Goal: Information Seeking & Learning: Learn about a topic

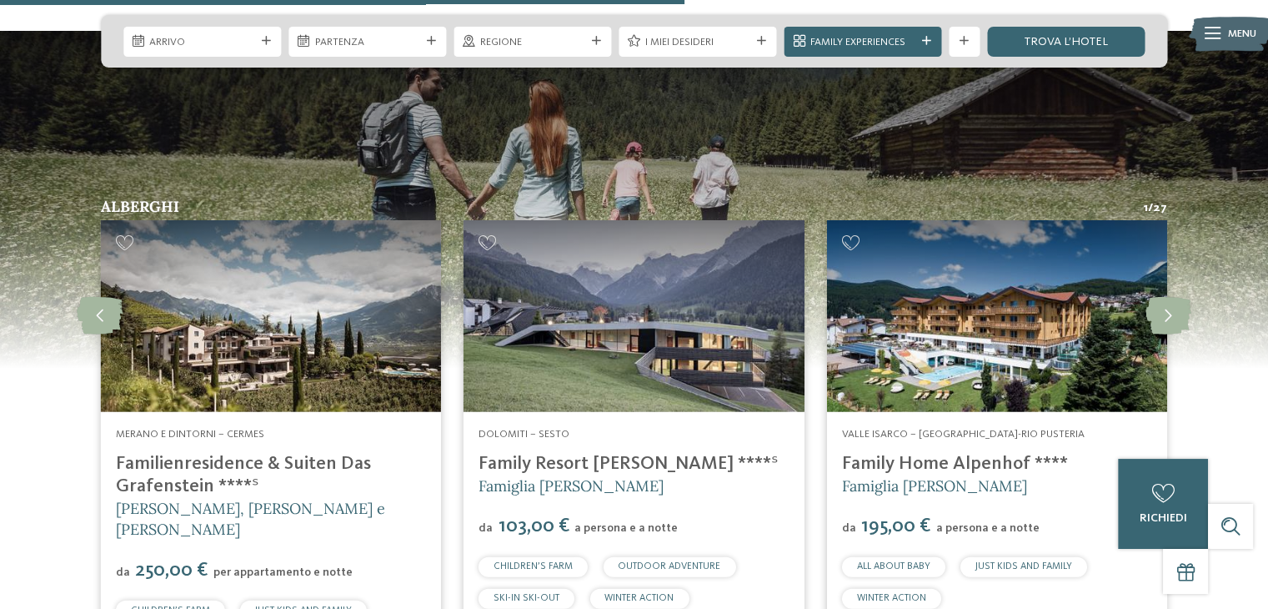
scroll to position [3751, 0]
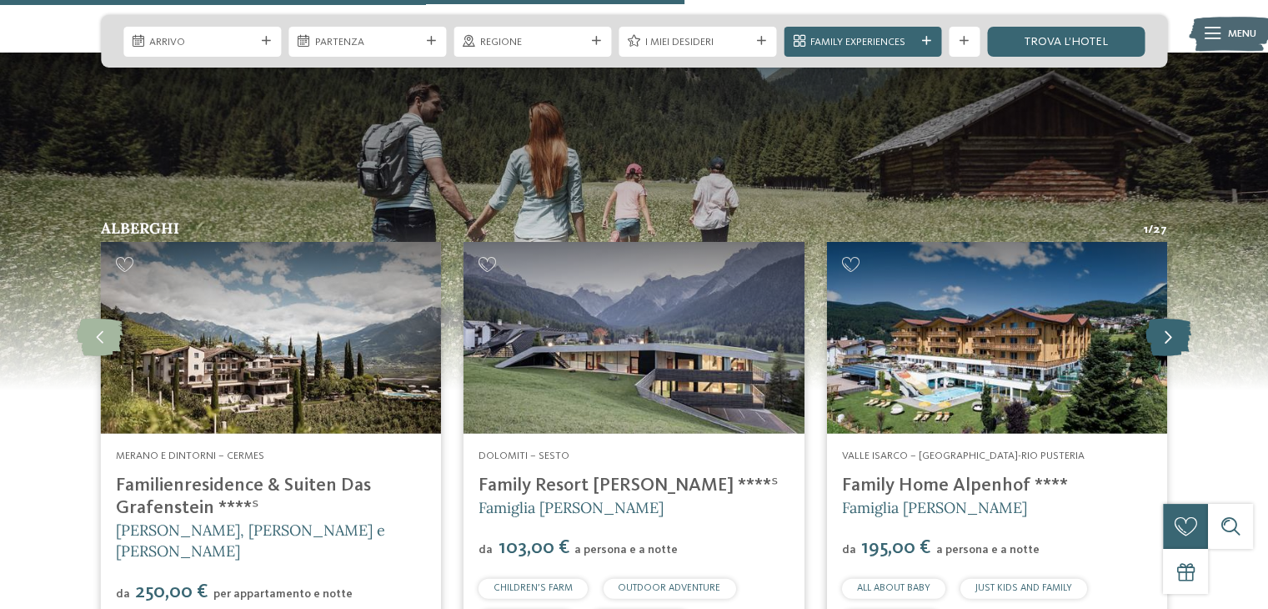
click at [1173, 318] on icon at bounding box center [1168, 337] width 46 height 38
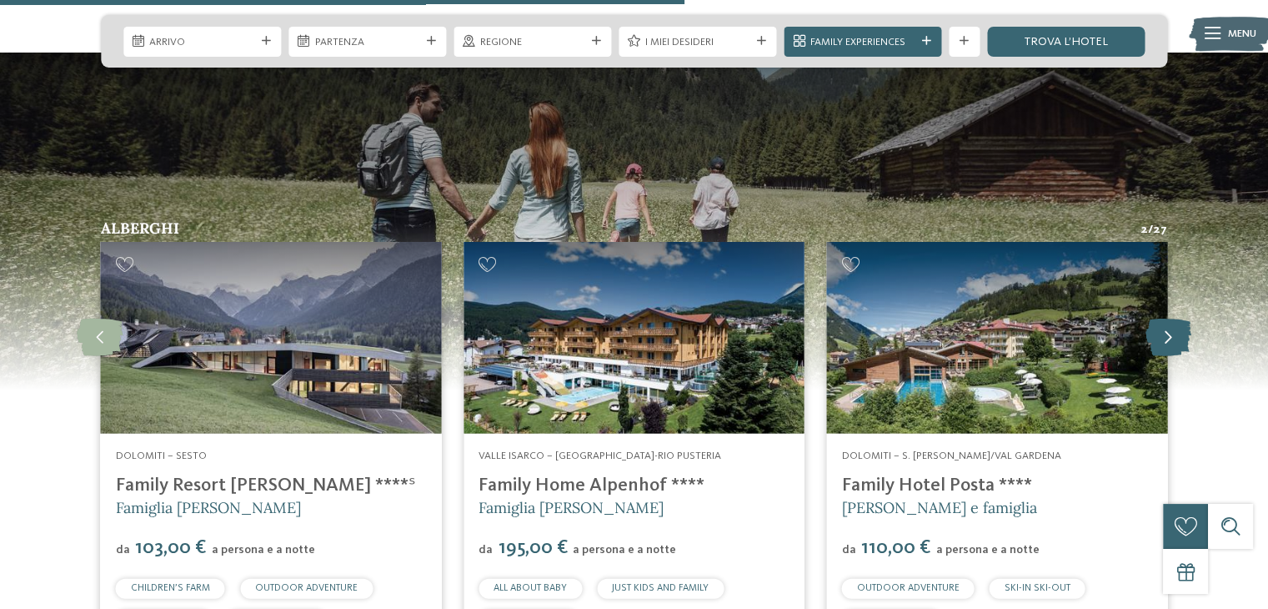
click at [1167, 318] on icon at bounding box center [1168, 337] width 46 height 38
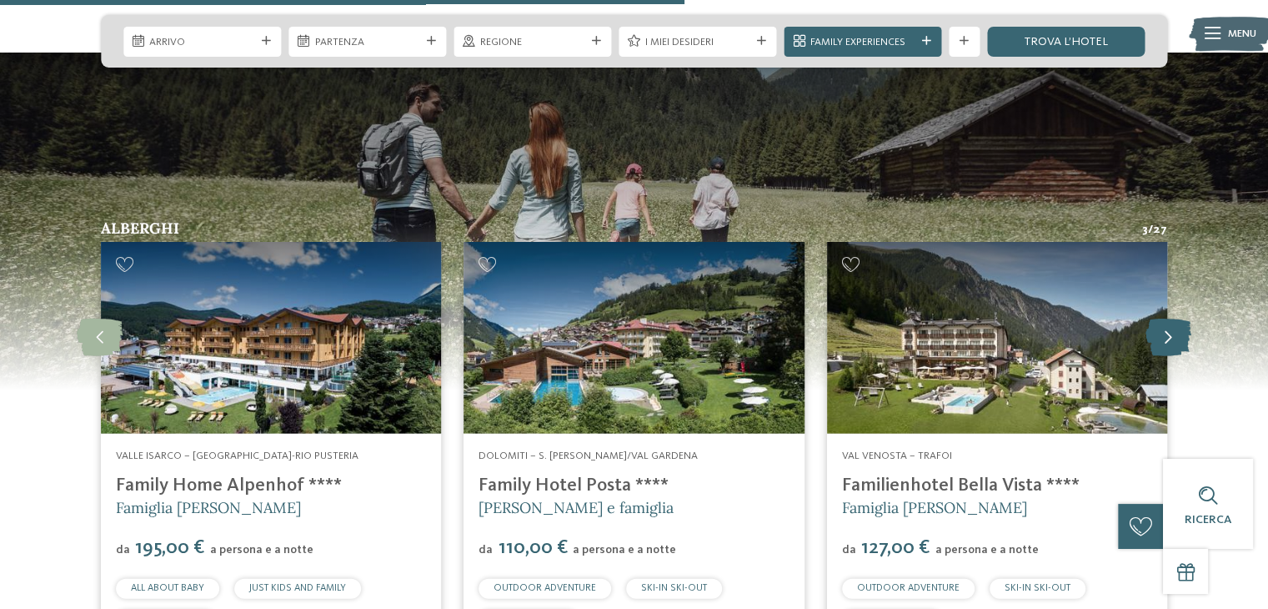
click at [1167, 318] on icon at bounding box center [1168, 337] width 46 height 38
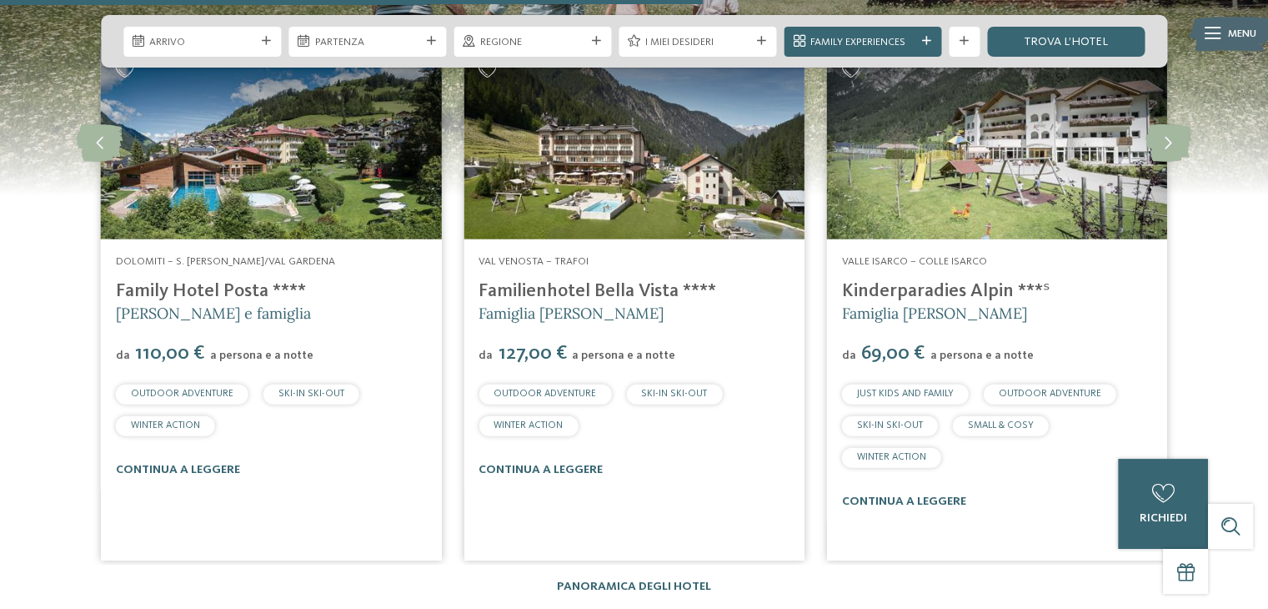
scroll to position [3834, 0]
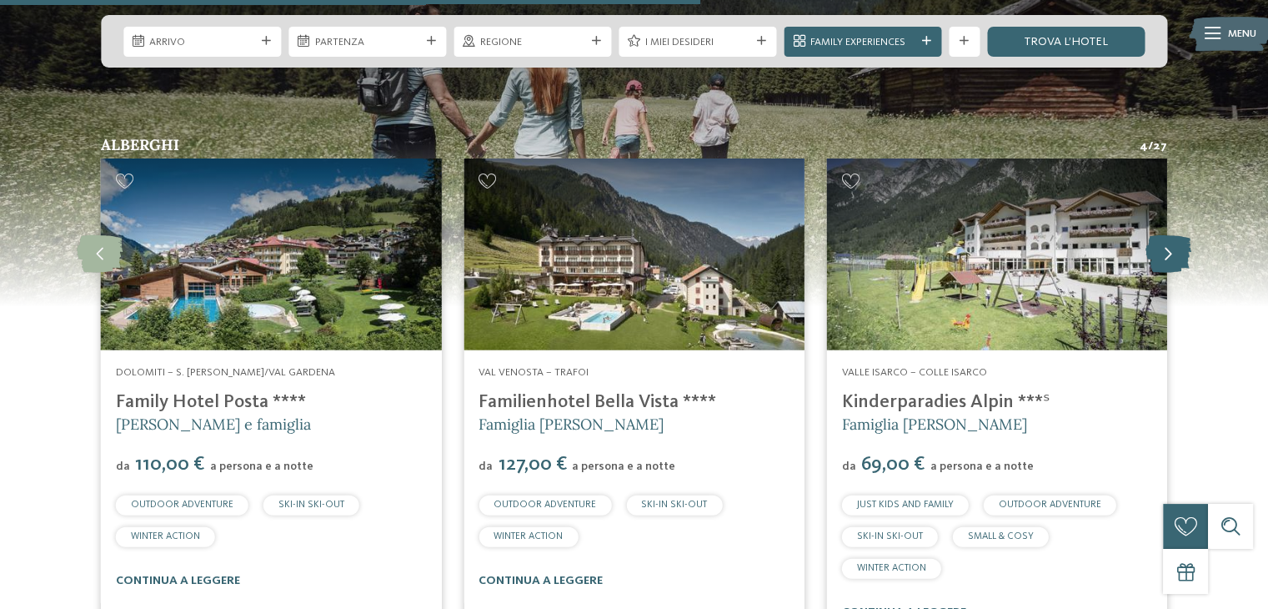
click at [1174, 235] on icon at bounding box center [1168, 254] width 46 height 38
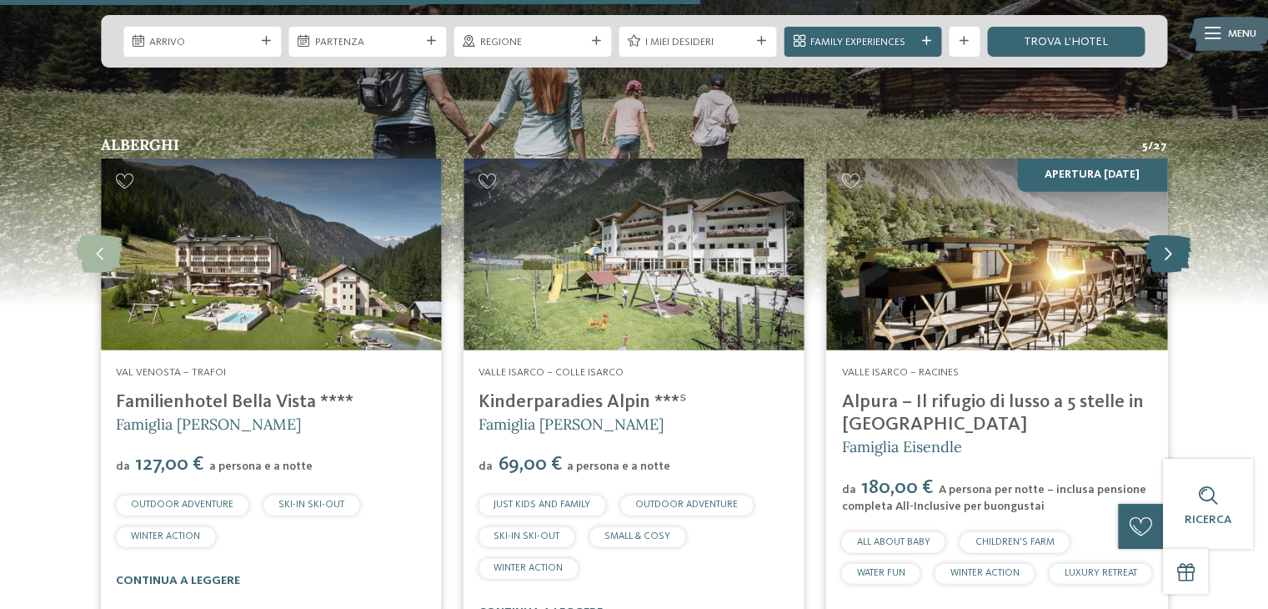
click at [1174, 235] on icon at bounding box center [1168, 254] width 46 height 38
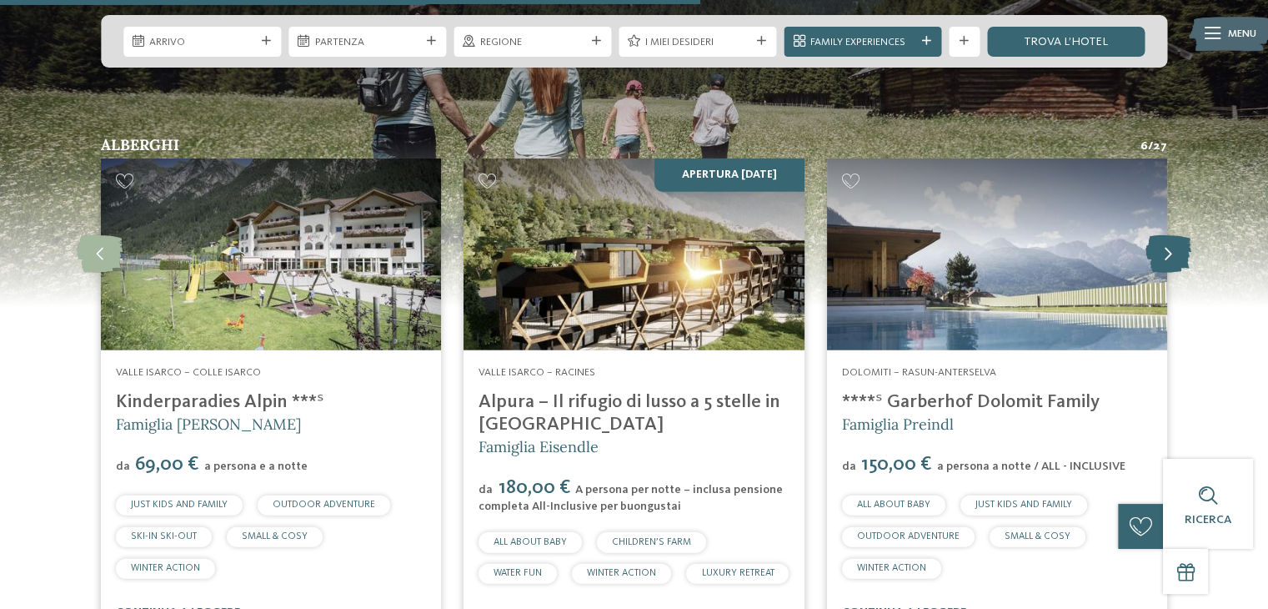
click at [1174, 235] on icon at bounding box center [1168, 254] width 46 height 38
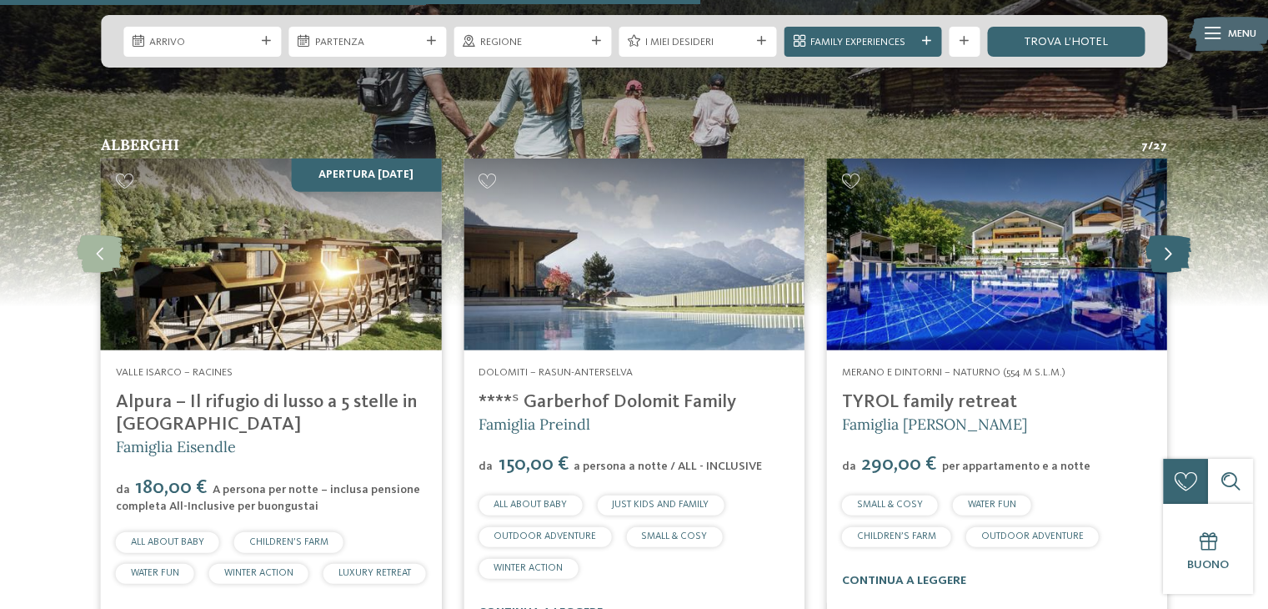
click at [1169, 235] on icon at bounding box center [1168, 254] width 46 height 38
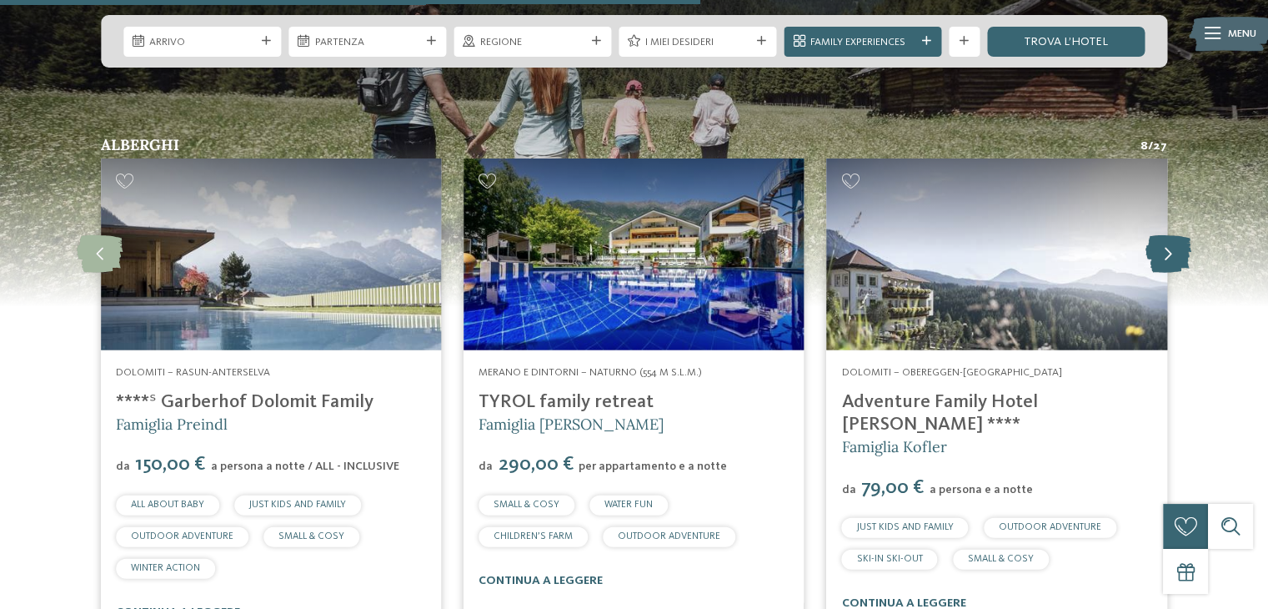
click at [1169, 235] on icon at bounding box center [1168, 254] width 46 height 38
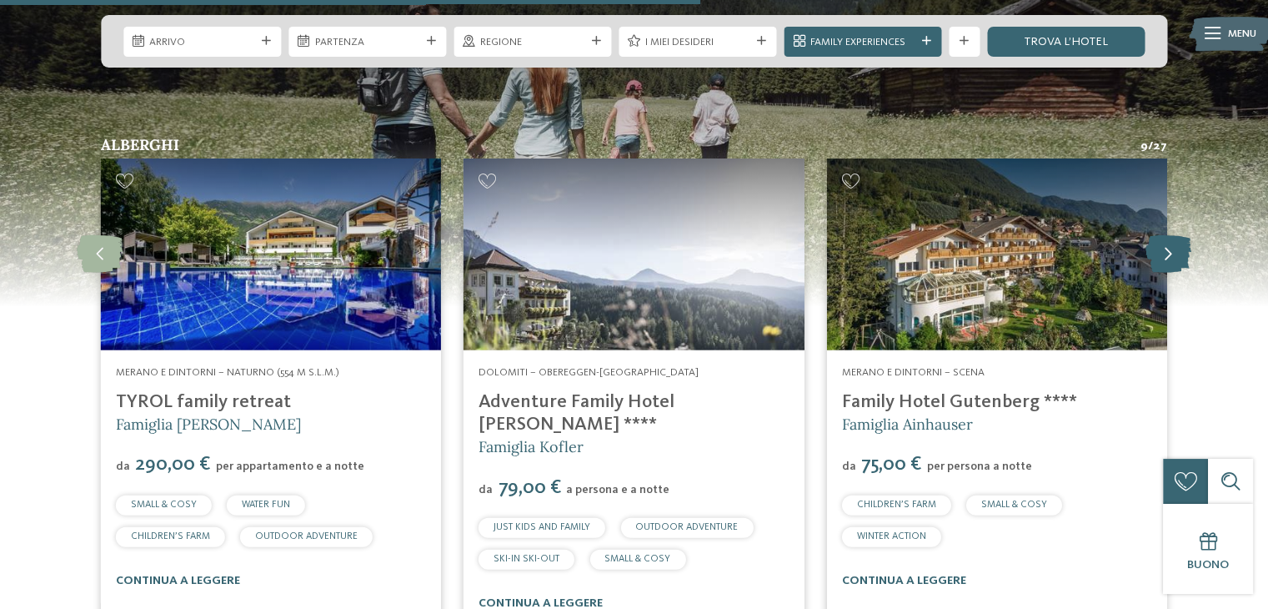
click at [1160, 235] on icon at bounding box center [1168, 254] width 46 height 38
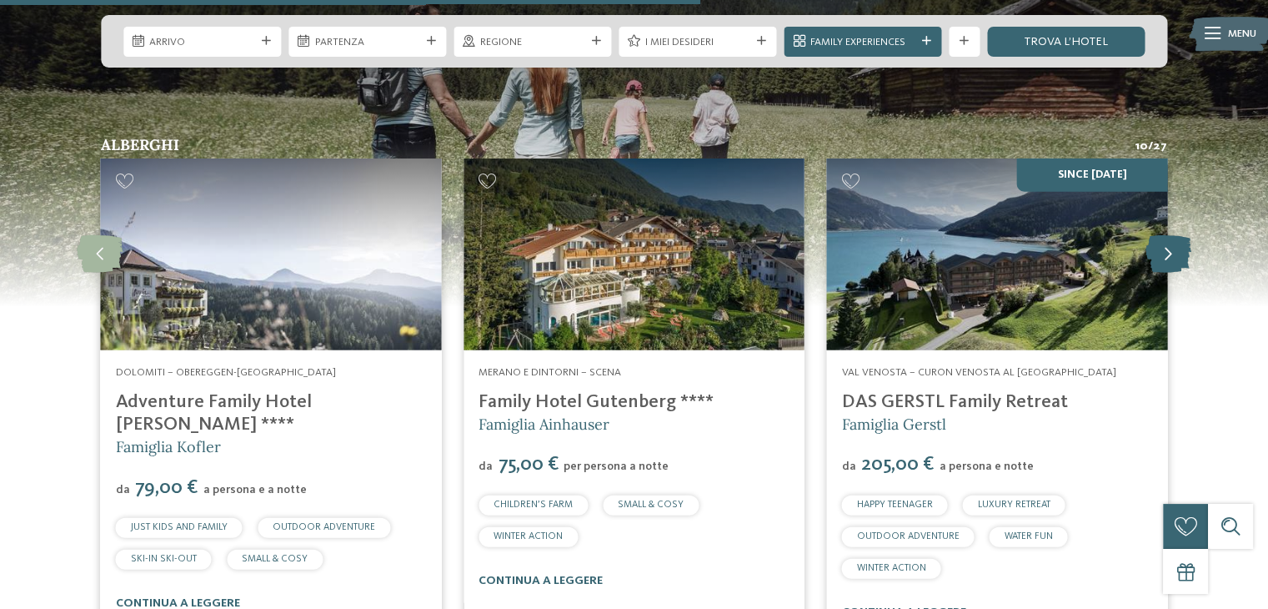
click at [1160, 235] on icon at bounding box center [1168, 254] width 46 height 38
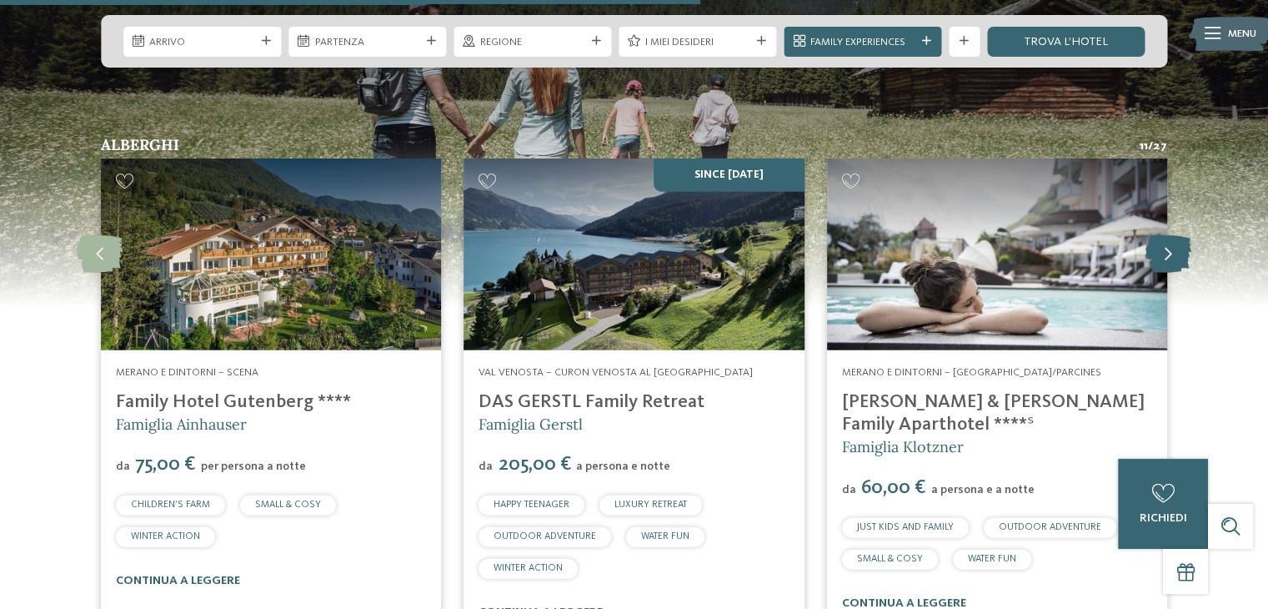
click at [1160, 235] on icon at bounding box center [1168, 254] width 46 height 38
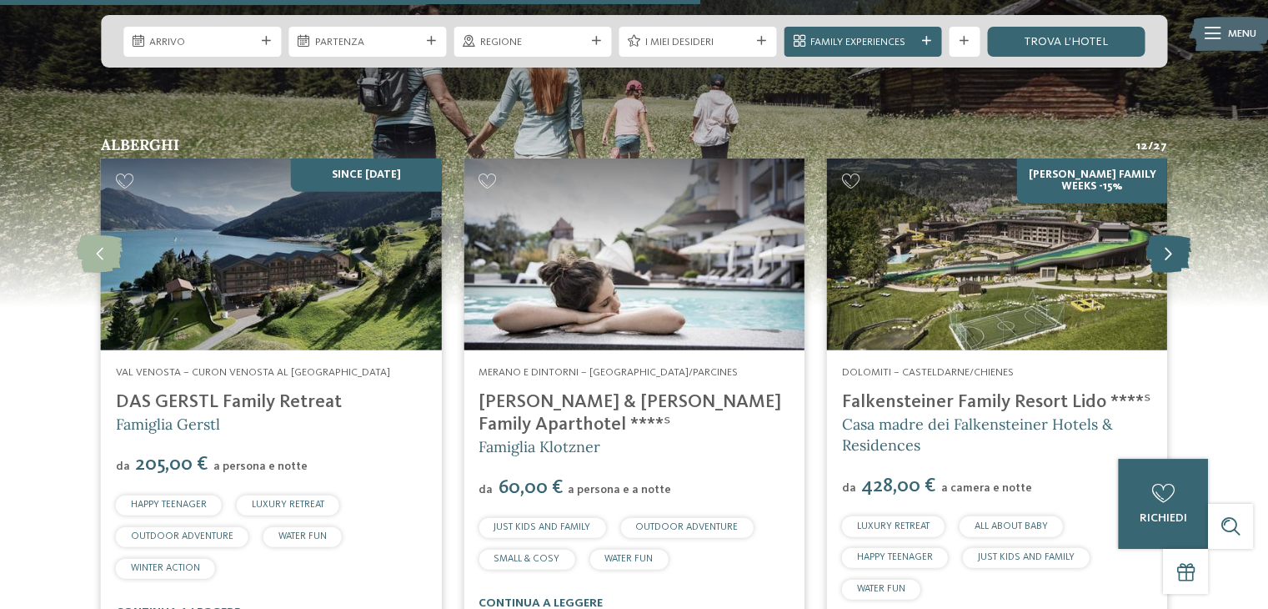
click at [1160, 235] on icon at bounding box center [1168, 254] width 46 height 38
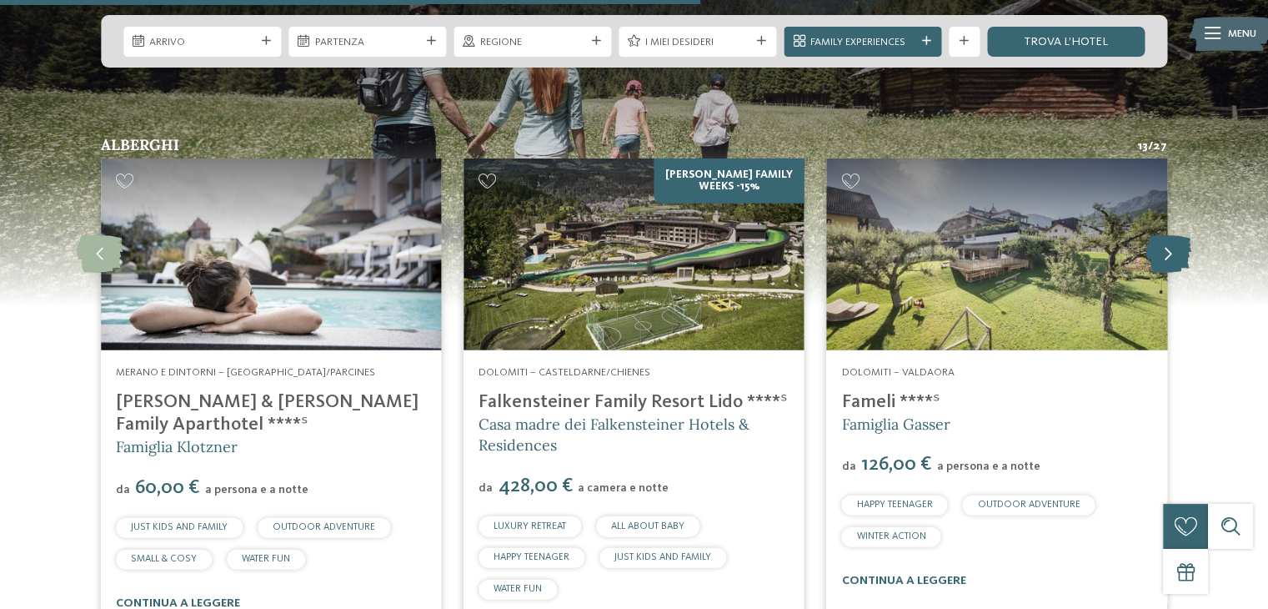
click at [1160, 235] on icon at bounding box center [1168, 254] width 46 height 38
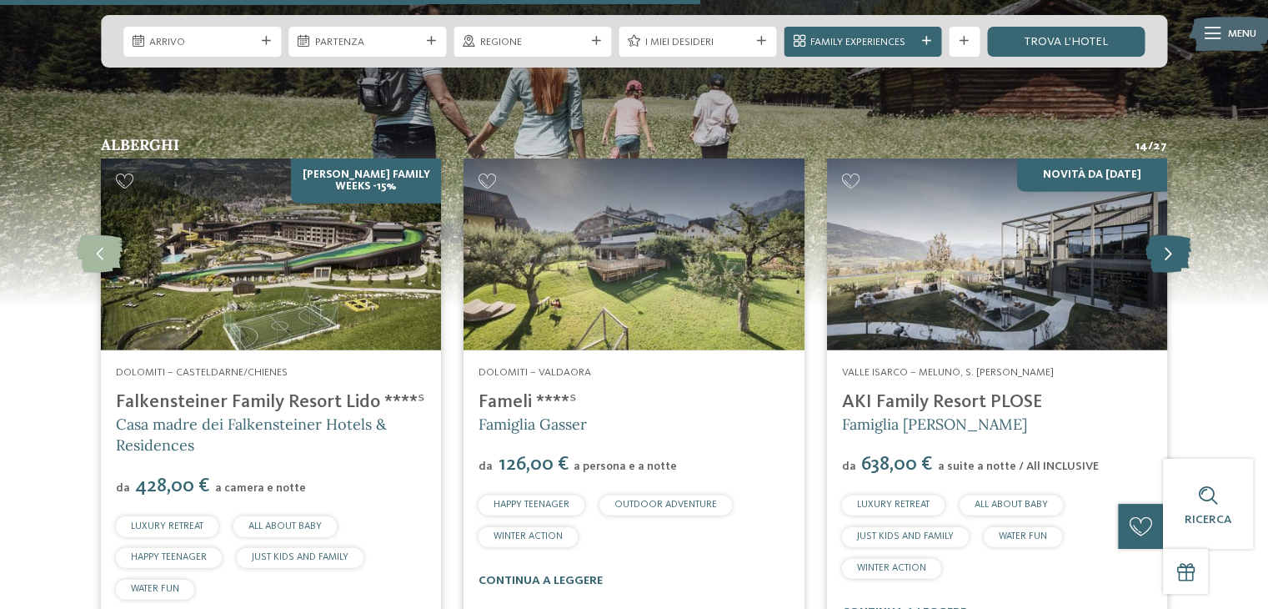
click at [1160, 235] on icon at bounding box center [1168, 254] width 46 height 38
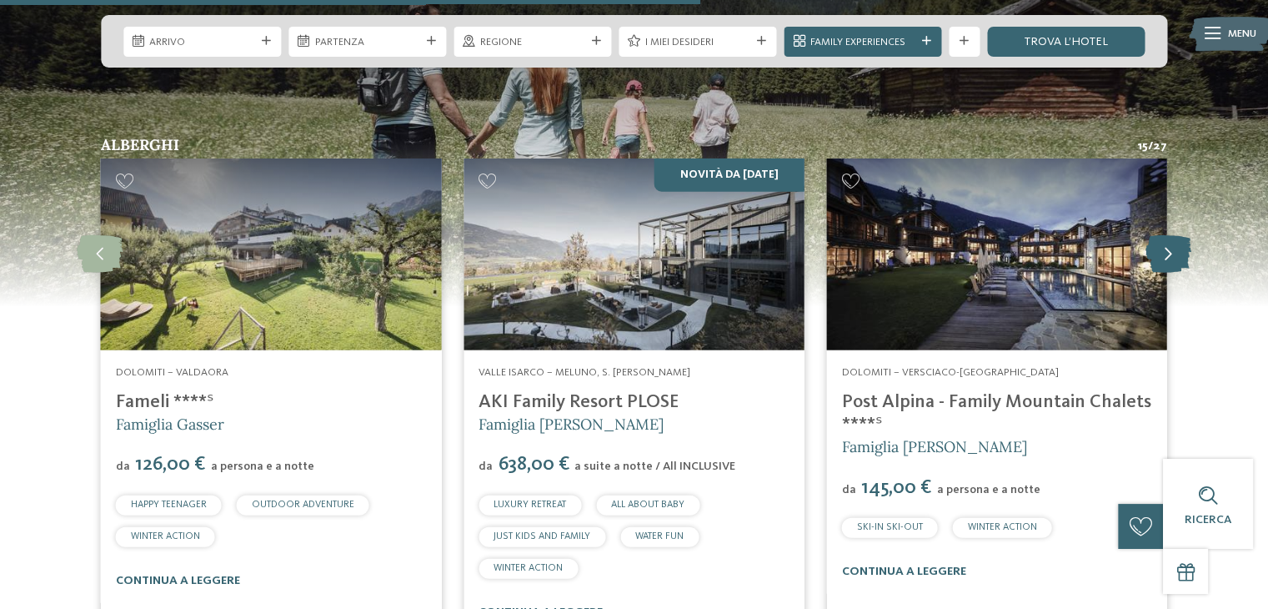
click at [1160, 235] on icon at bounding box center [1168, 254] width 46 height 38
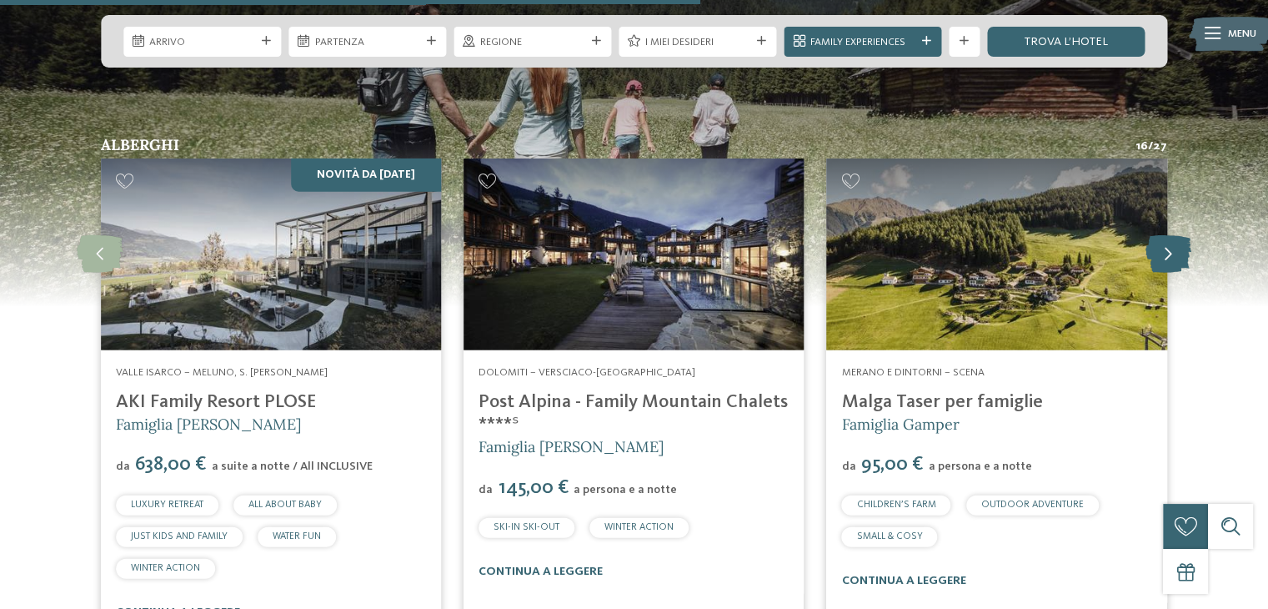
click at [1160, 235] on icon at bounding box center [1168, 254] width 46 height 38
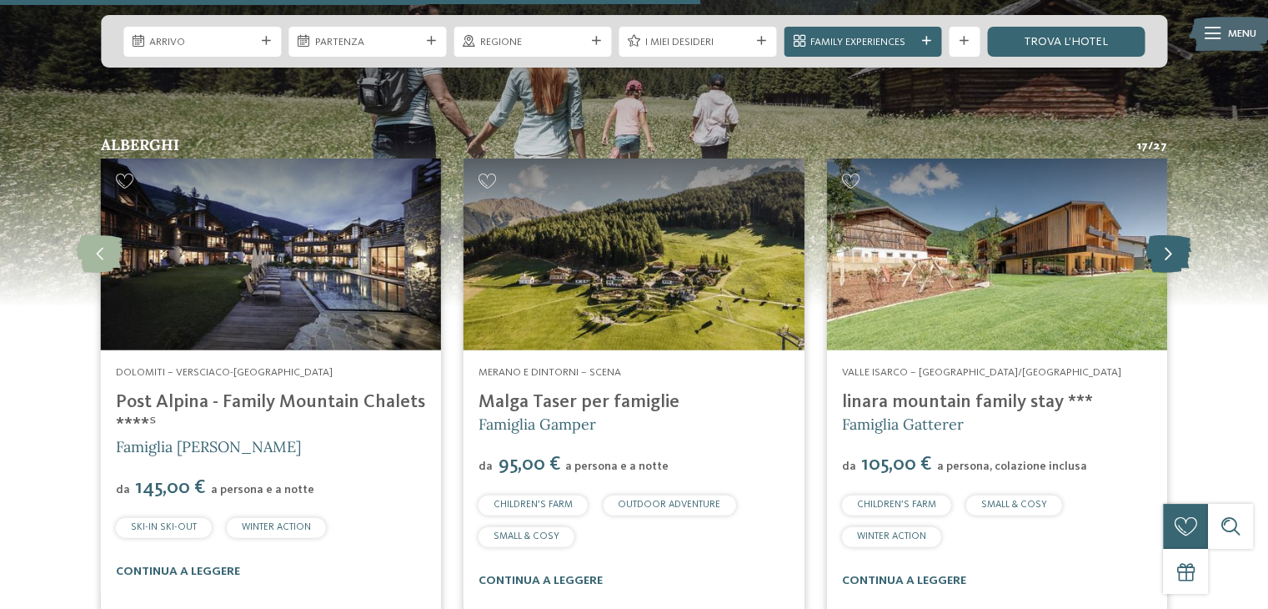
click at [1168, 235] on icon at bounding box center [1168, 254] width 46 height 38
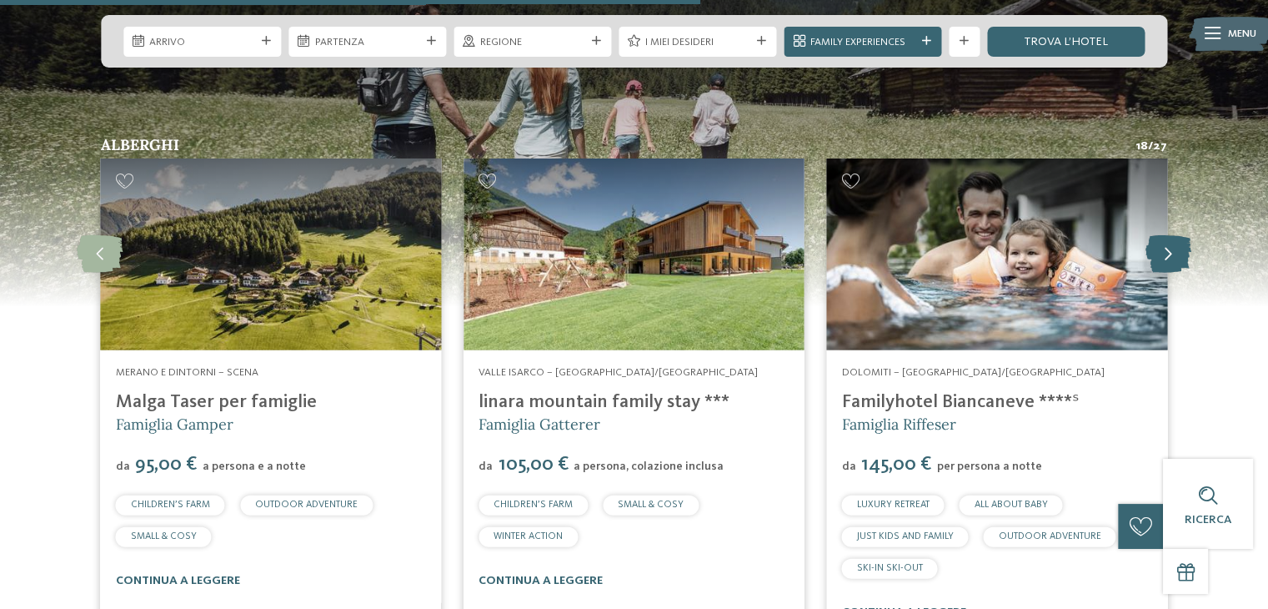
click at [1168, 235] on icon at bounding box center [1168, 254] width 46 height 38
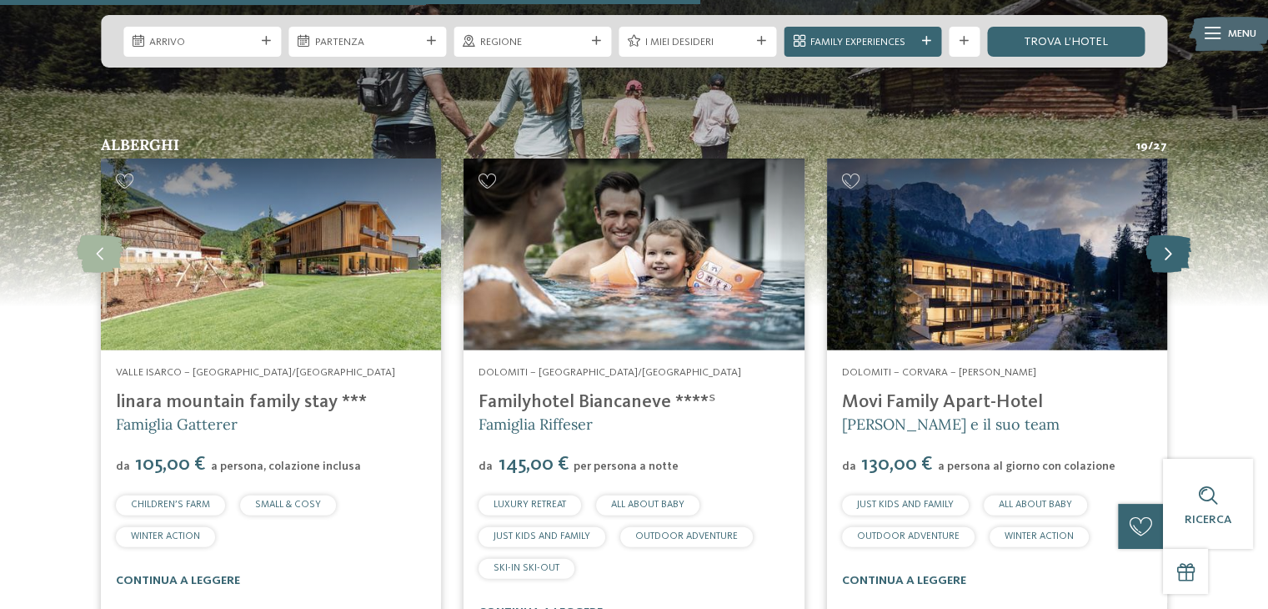
click at [1168, 235] on icon at bounding box center [1168, 254] width 46 height 38
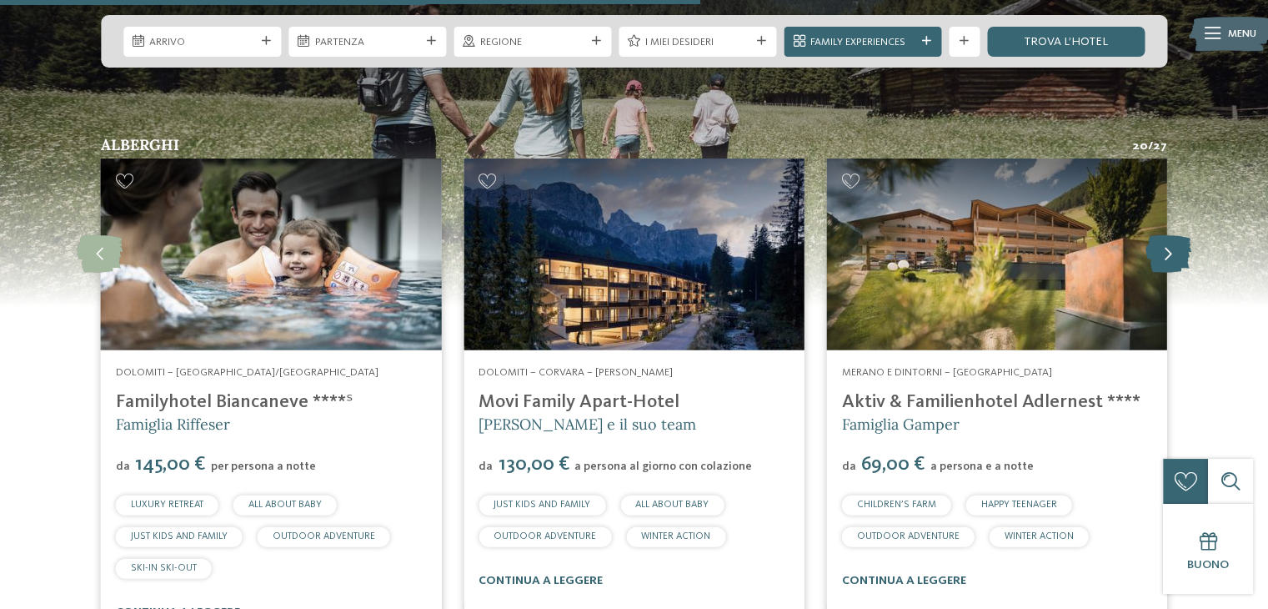
click at [1168, 235] on icon at bounding box center [1168, 254] width 46 height 38
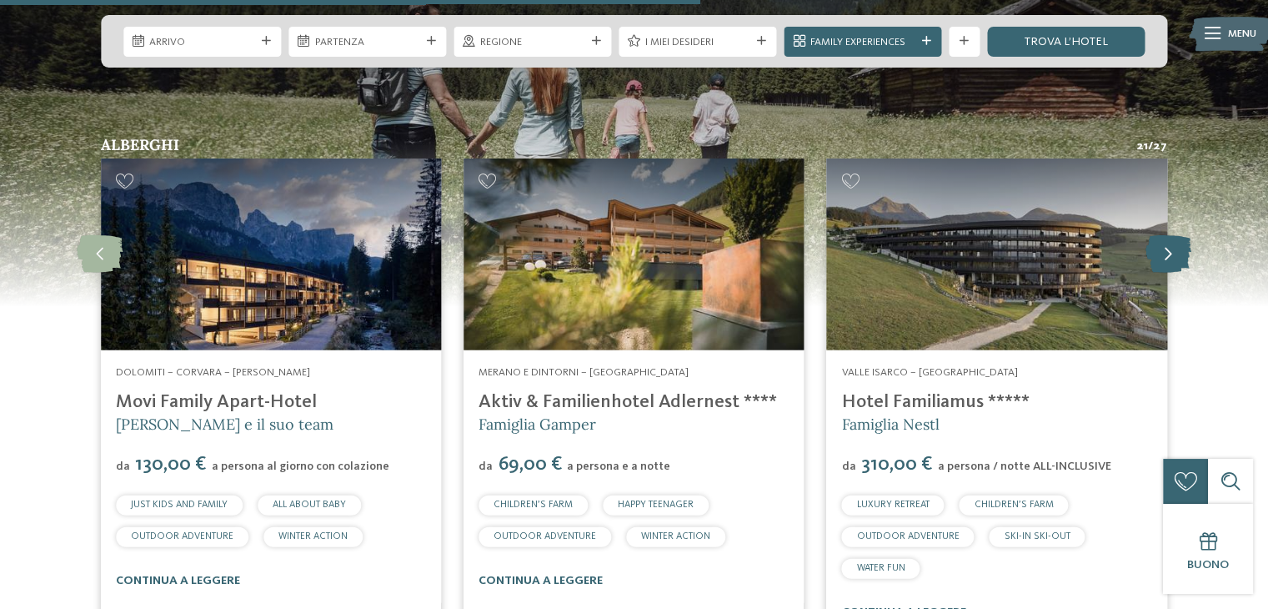
click at [1168, 235] on icon at bounding box center [1168, 254] width 46 height 38
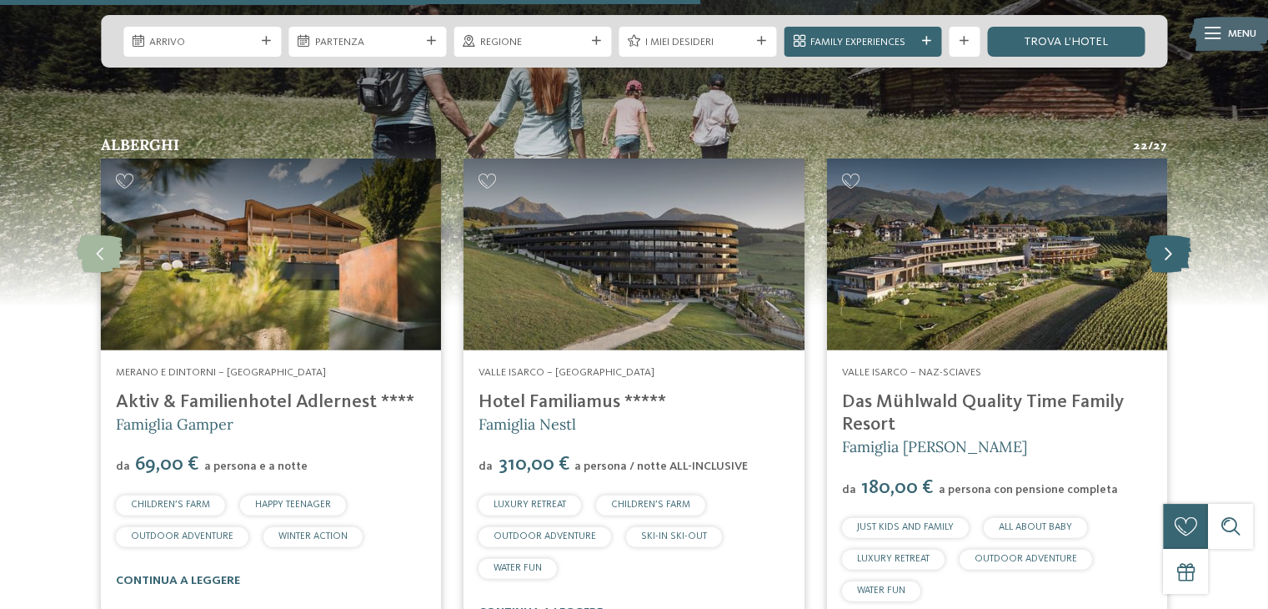
click at [1167, 235] on icon at bounding box center [1168, 254] width 46 height 38
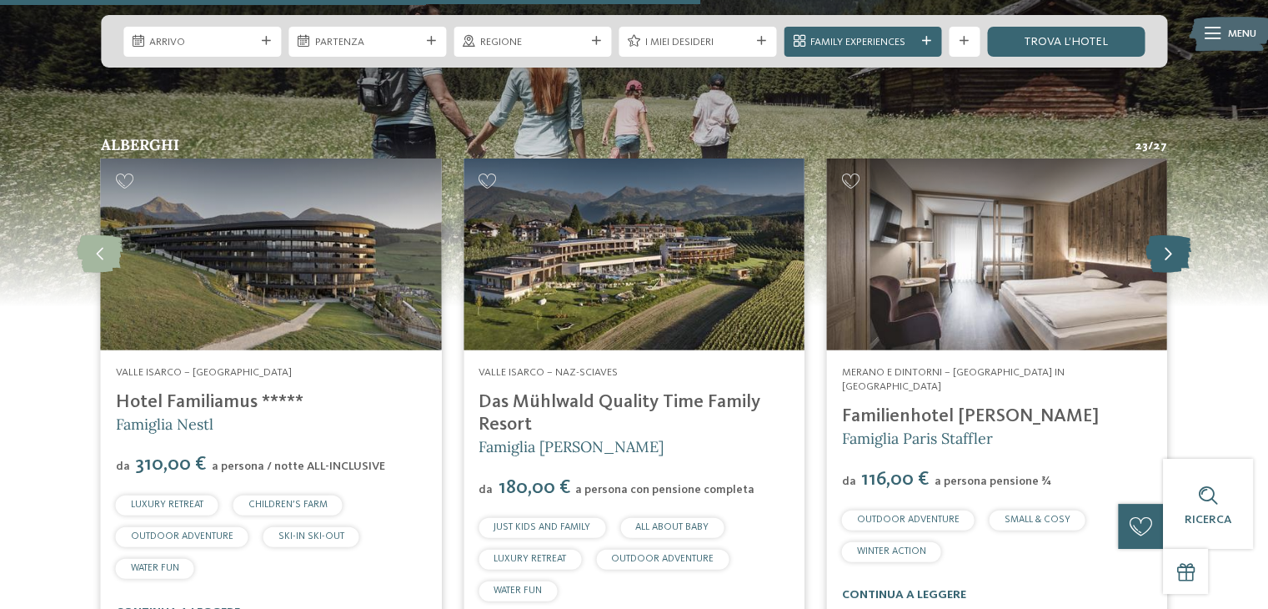
click at [1167, 235] on icon at bounding box center [1168, 254] width 46 height 38
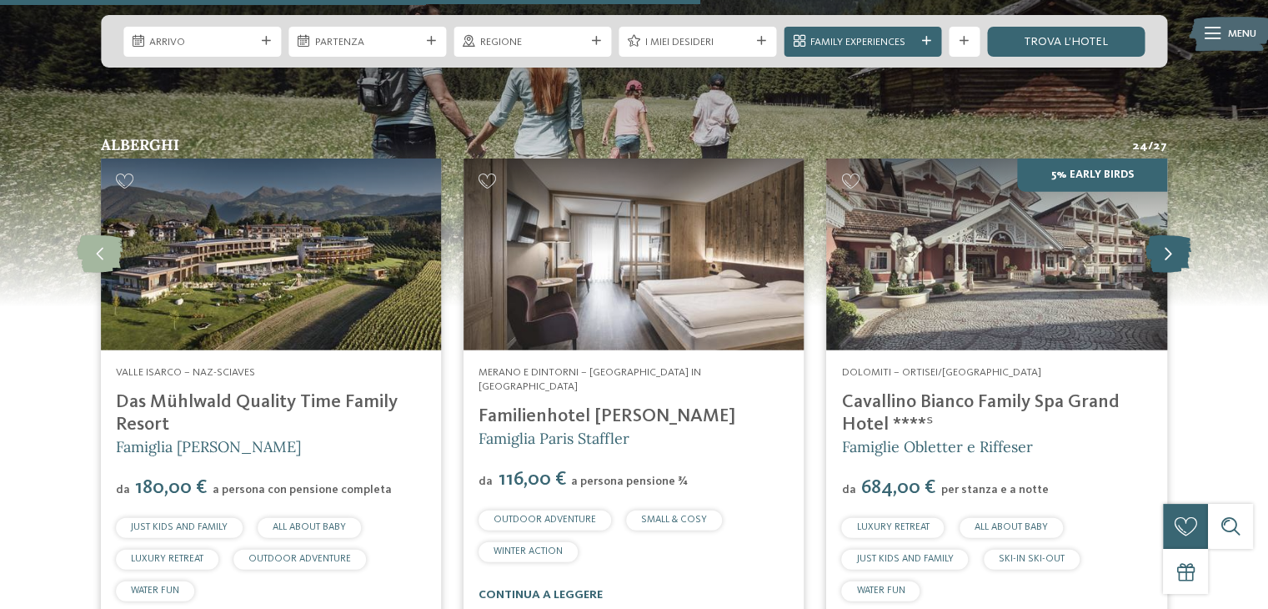
click at [1164, 235] on icon at bounding box center [1168, 254] width 46 height 38
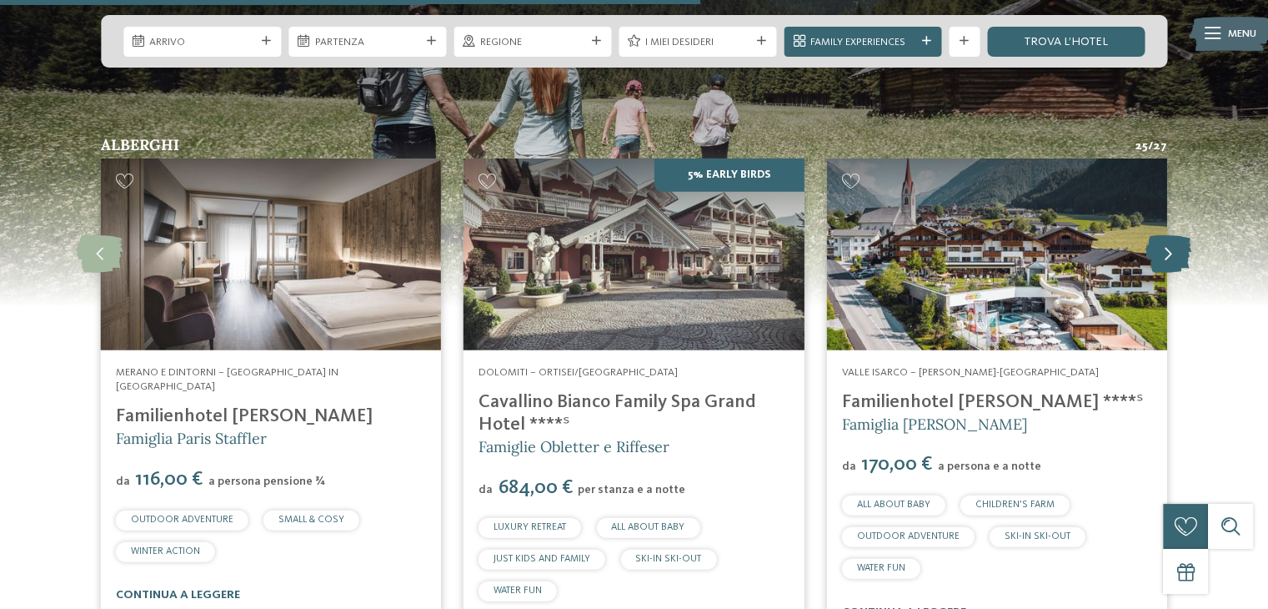
click at [1164, 235] on icon at bounding box center [1168, 254] width 46 height 38
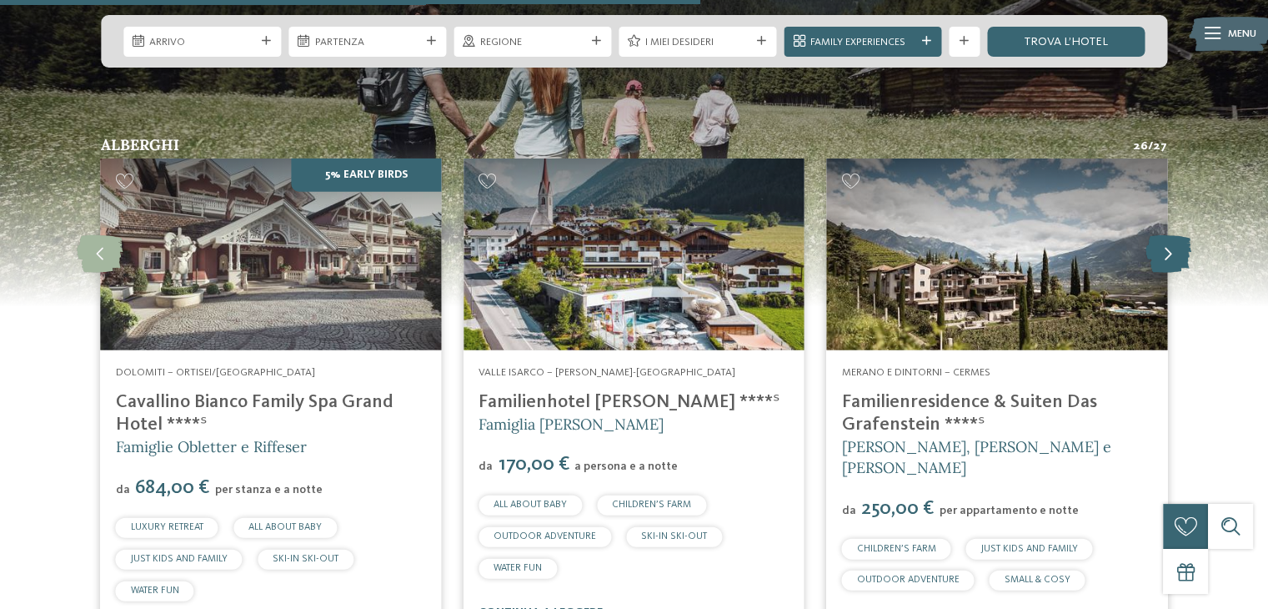
click at [1164, 235] on icon at bounding box center [1168, 254] width 46 height 38
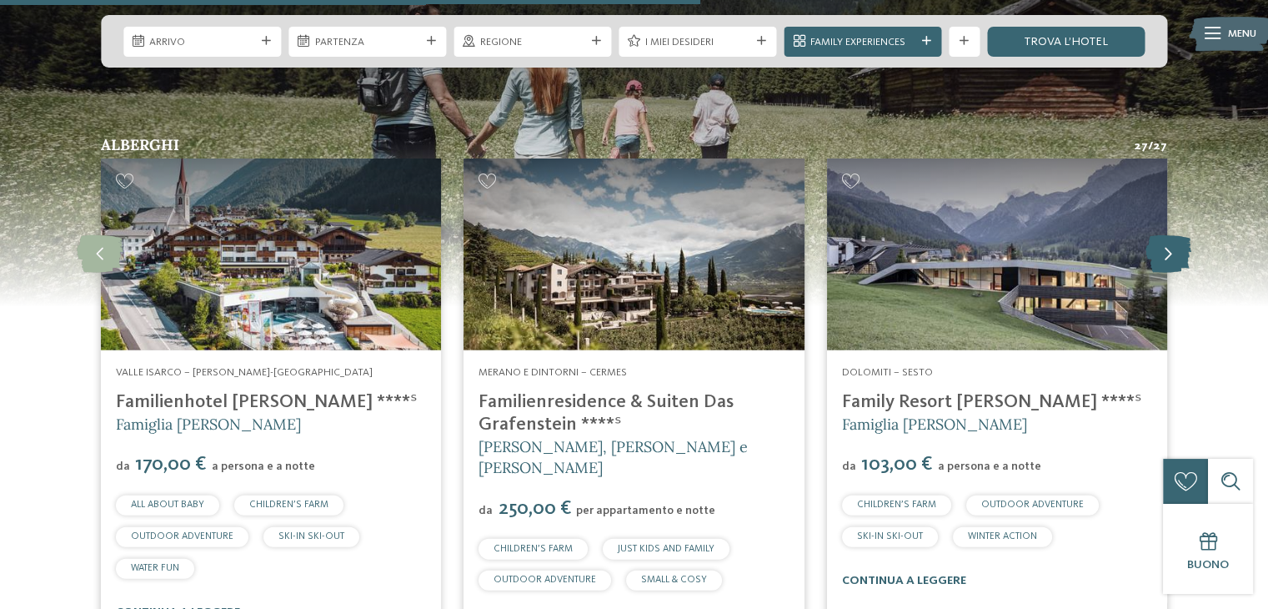
click at [1164, 235] on icon at bounding box center [1168, 254] width 46 height 38
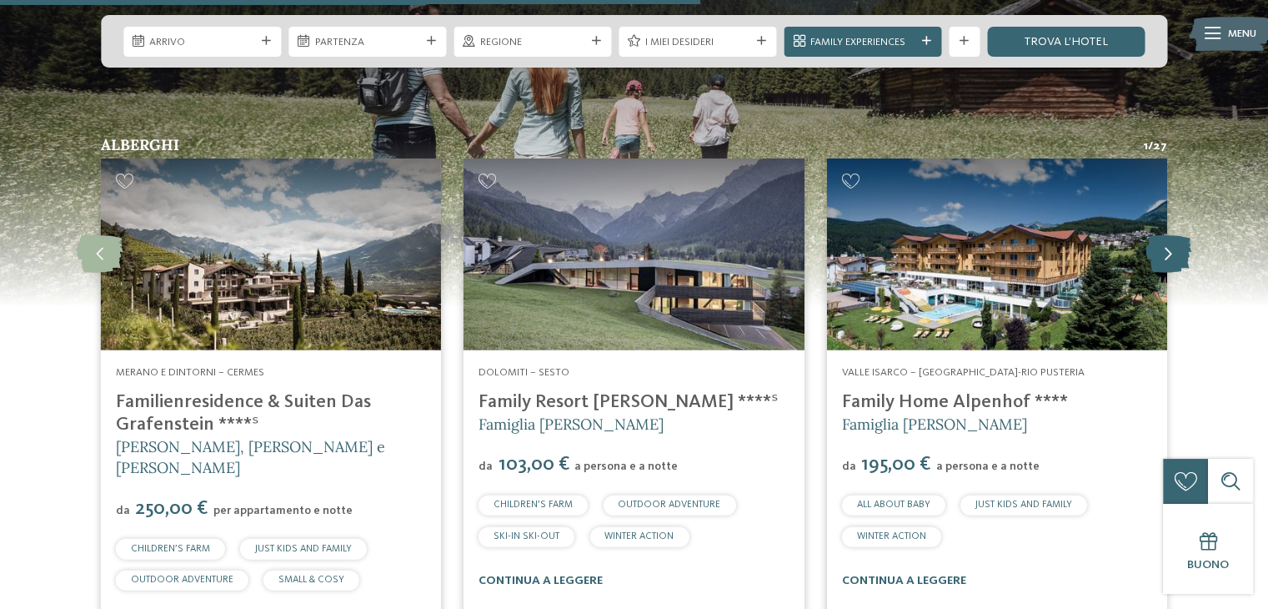
click at [1164, 235] on icon at bounding box center [1168, 254] width 46 height 38
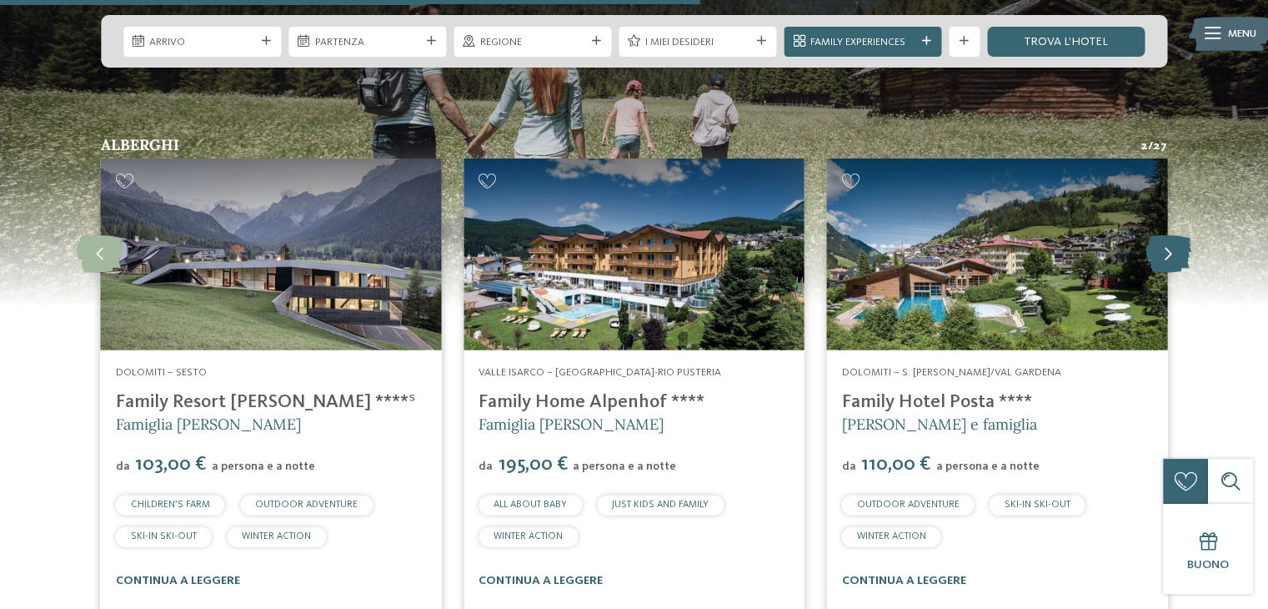
click at [1164, 235] on icon at bounding box center [1168, 254] width 46 height 38
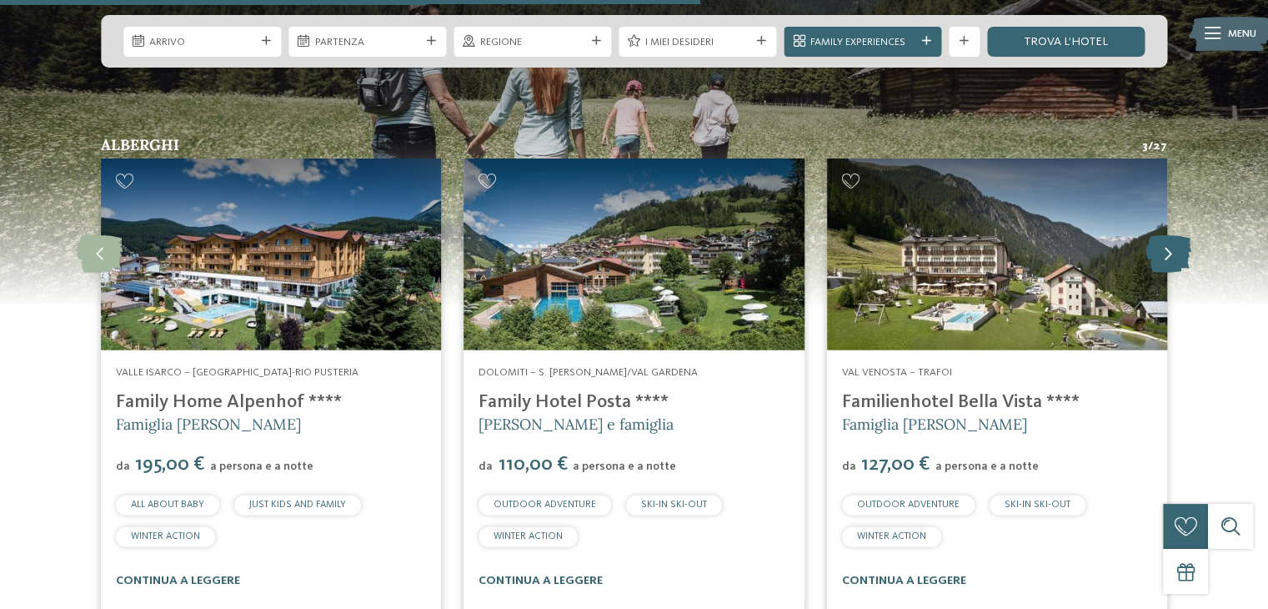
click at [1164, 235] on icon at bounding box center [1168, 254] width 46 height 38
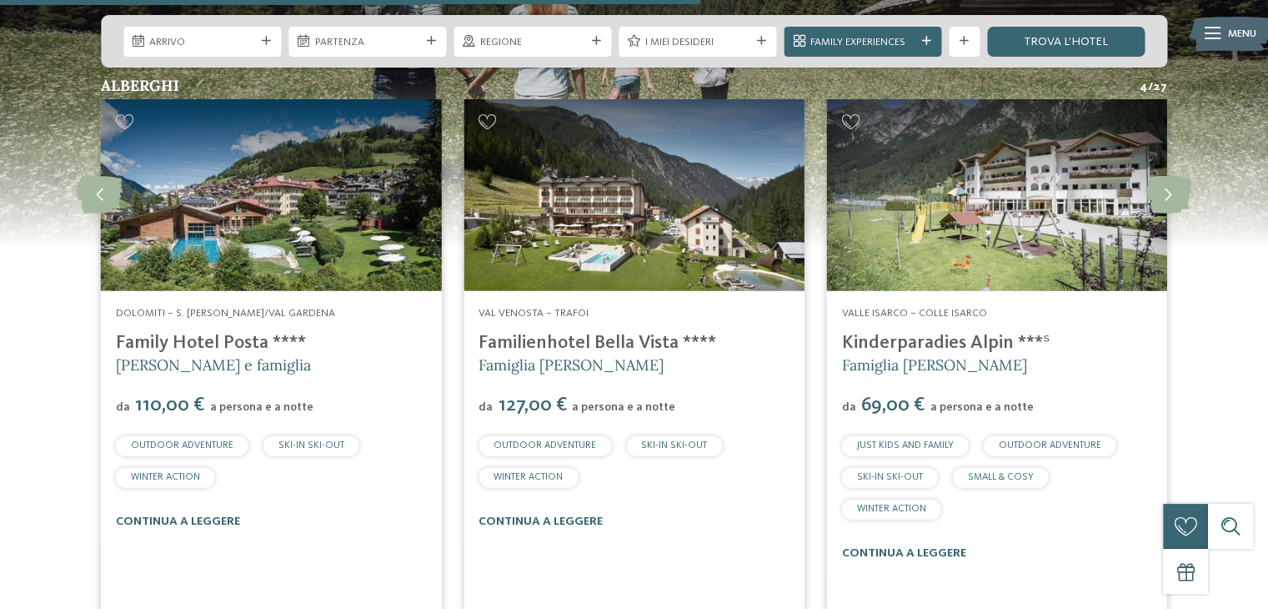
scroll to position [3918, 0]
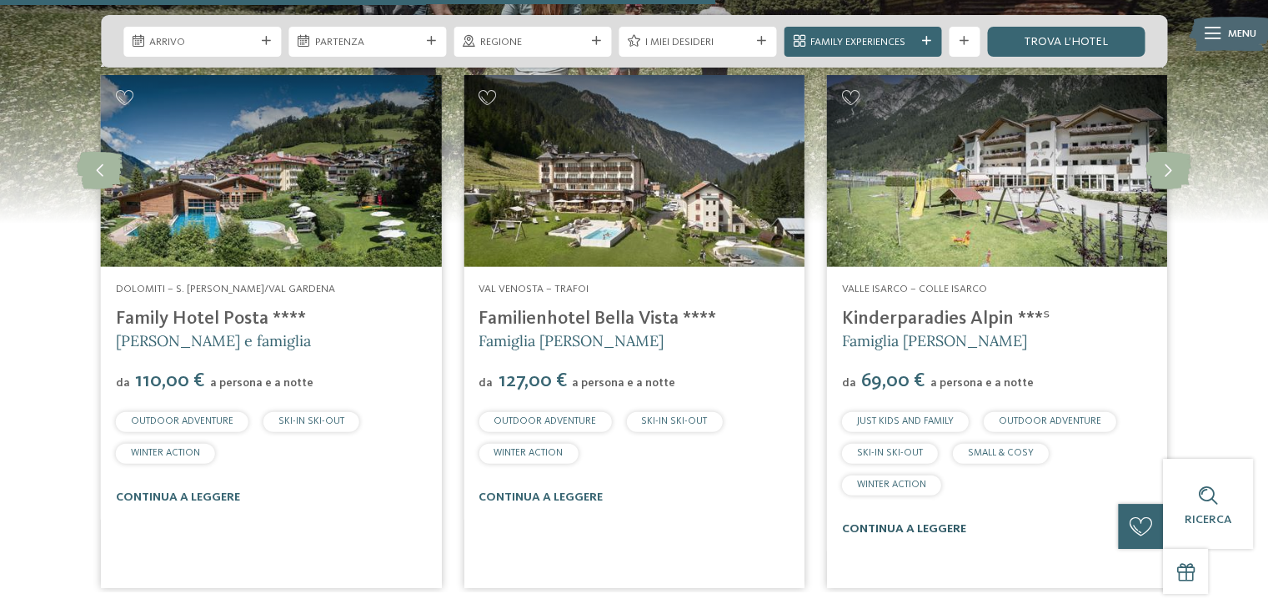
click at [914, 523] on link "continua a leggere" at bounding box center [904, 529] width 124 height 12
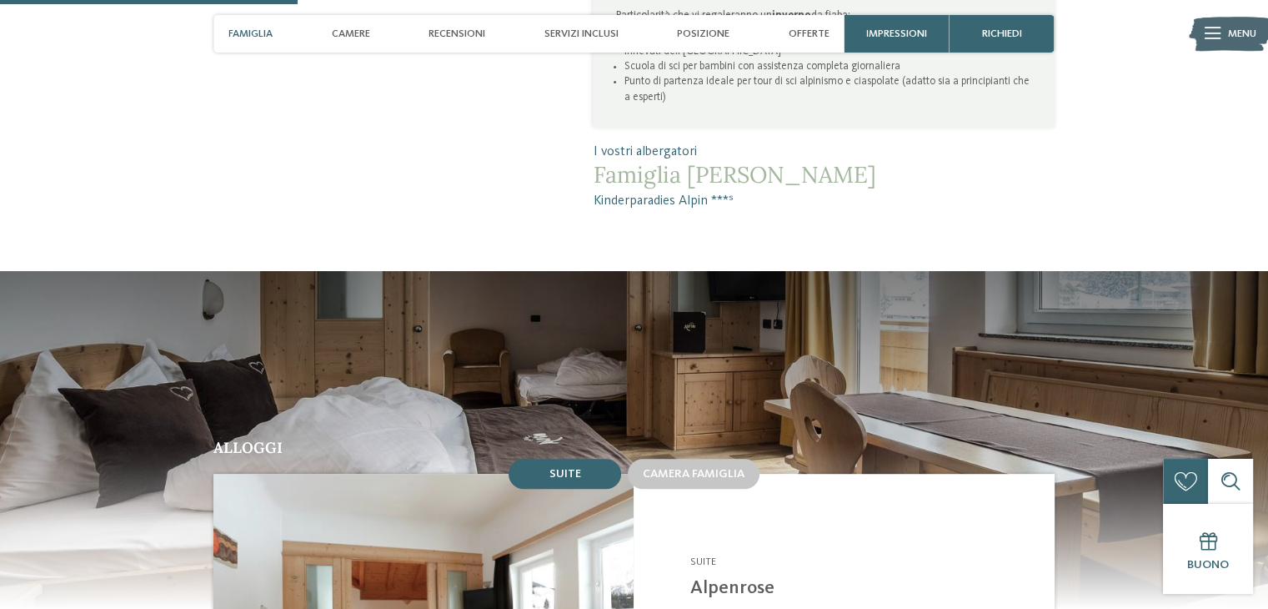
scroll to position [1084, 0]
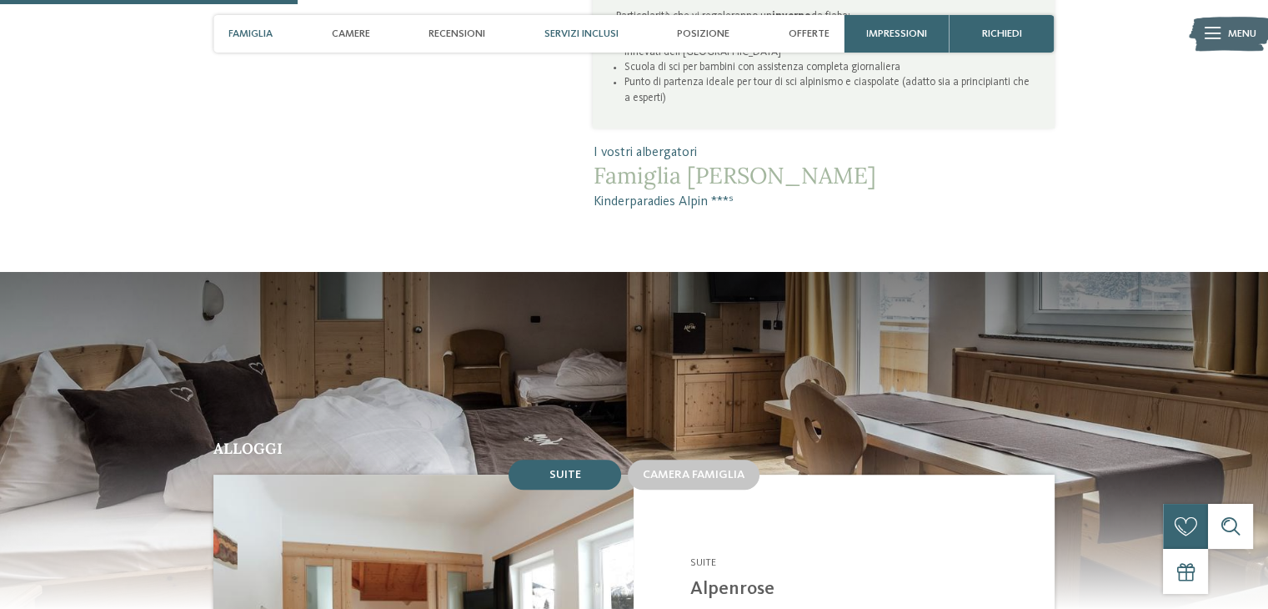
click at [553, 32] on span "Servizi inclusi" at bounding box center [581, 34] width 74 height 13
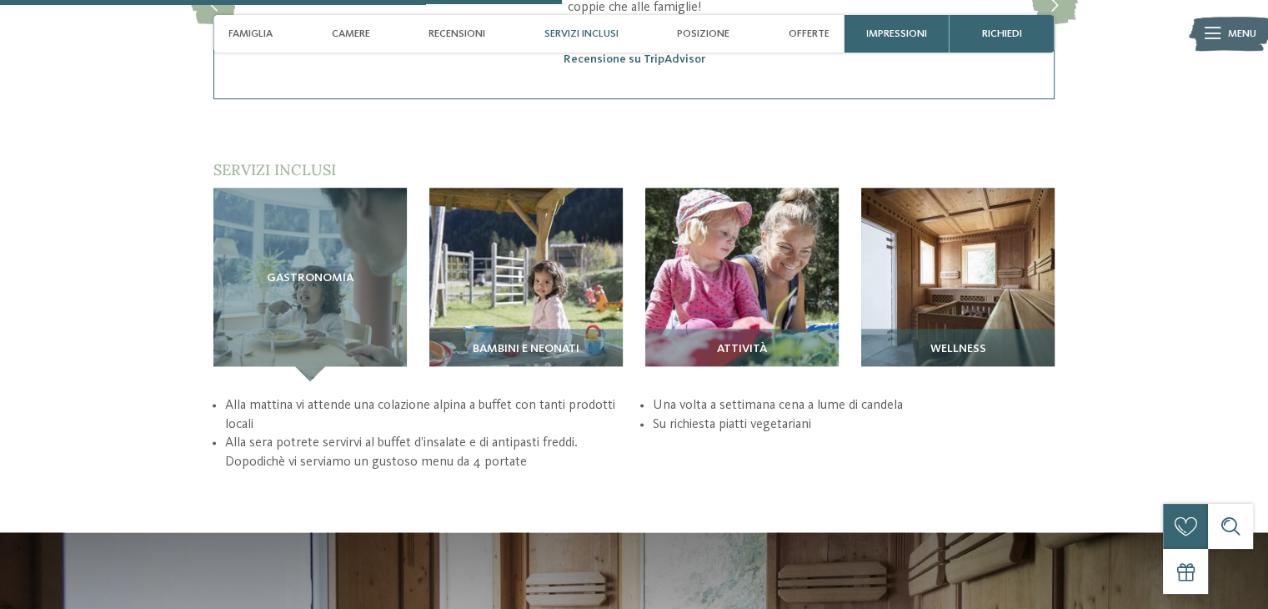
scroll to position [2080, 0]
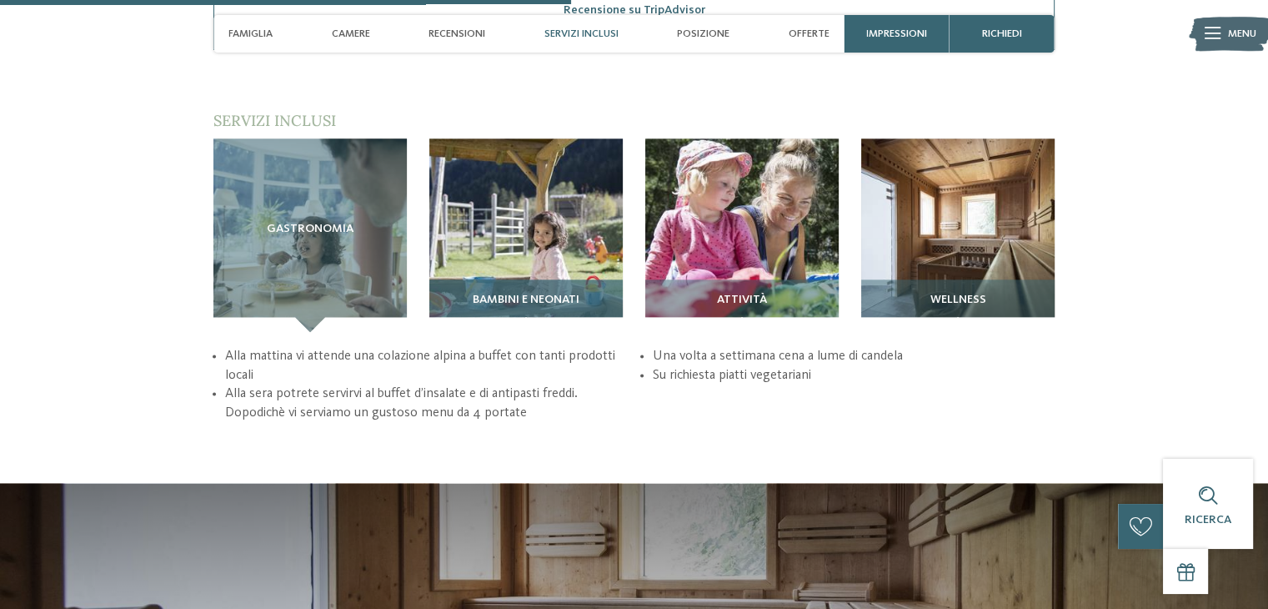
click at [530, 293] on span "Bambini e neonati" at bounding box center [526, 299] width 107 height 13
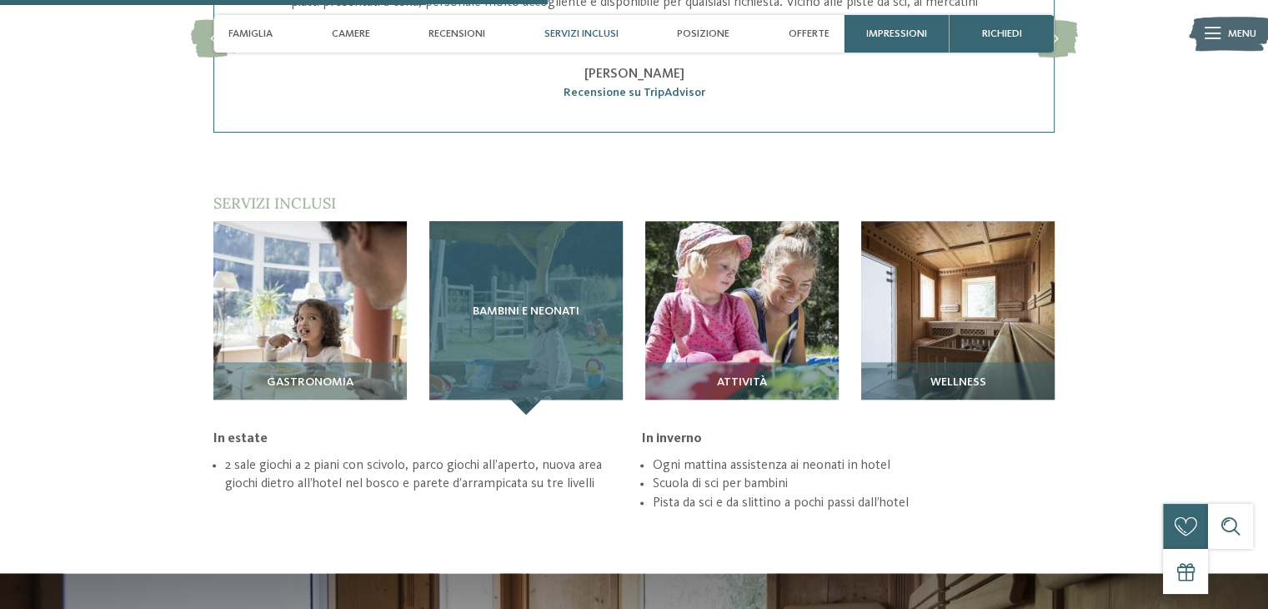
scroll to position [1996, 0]
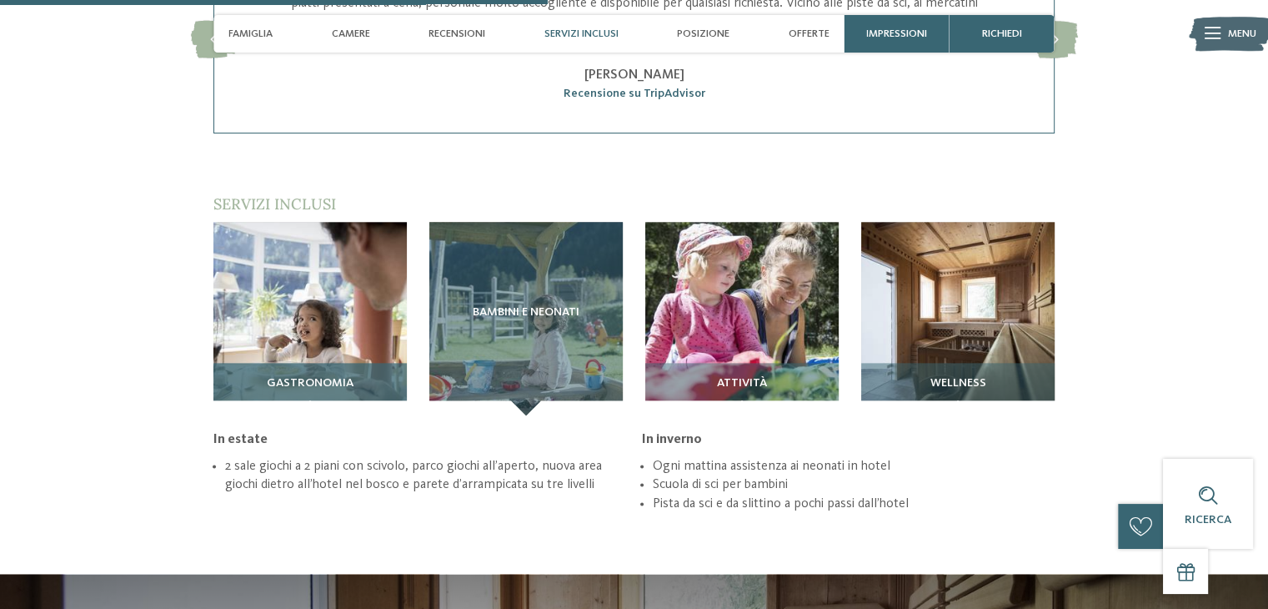
click at [392, 298] on img at bounding box center [309, 318] width 193 height 193
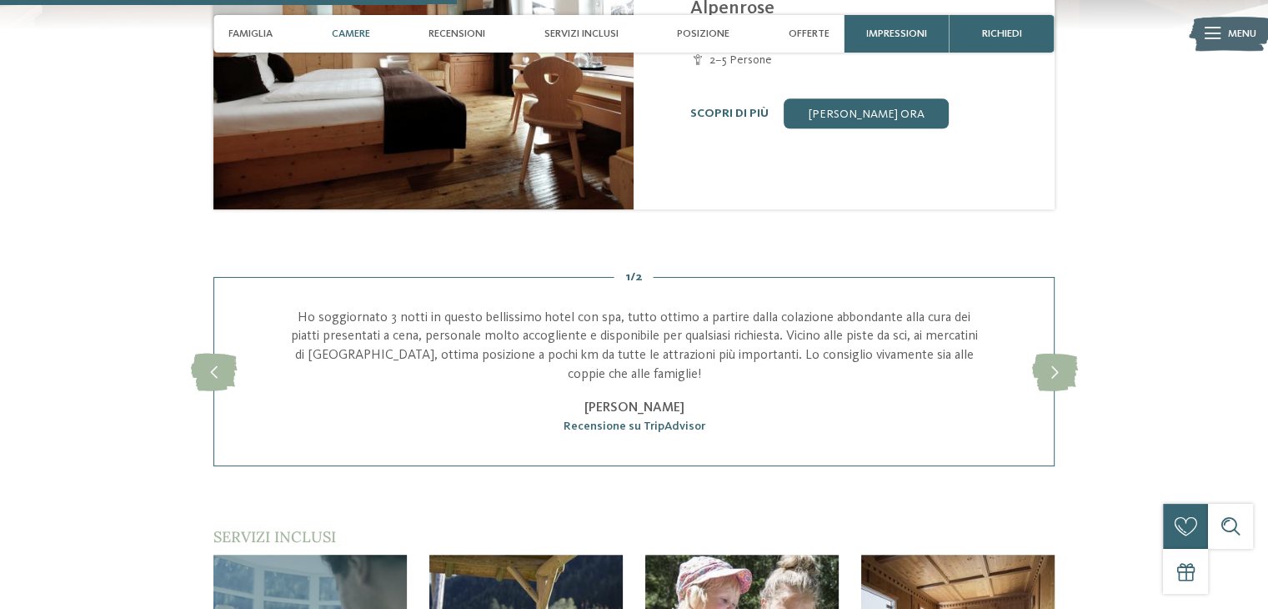
scroll to position [1663, 0]
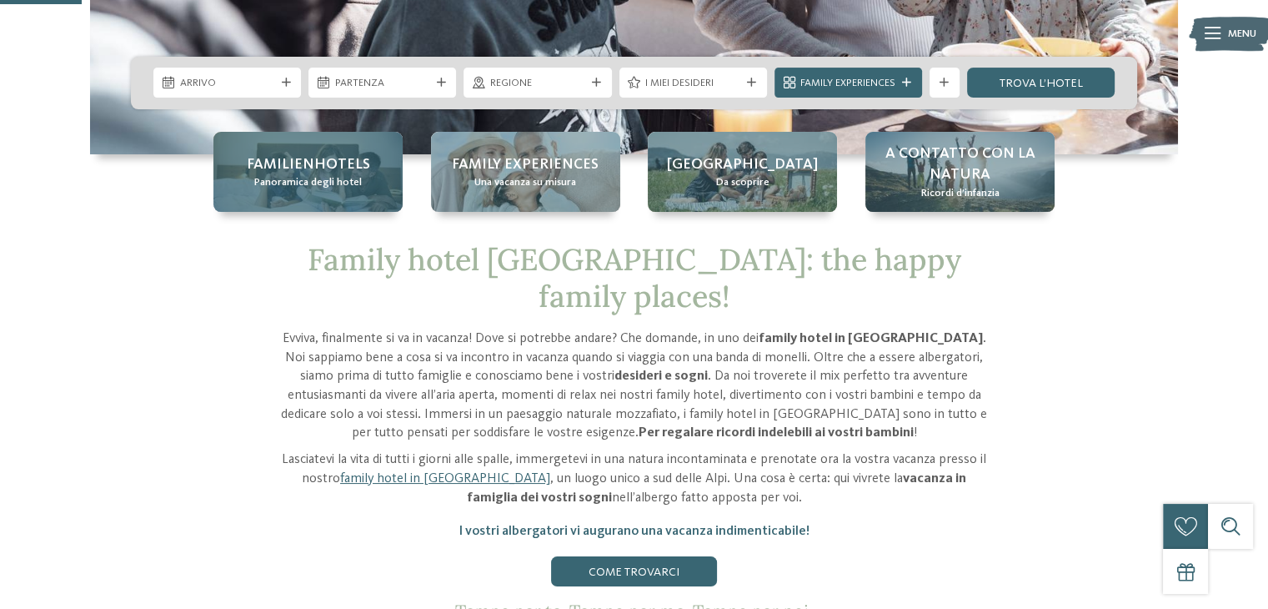
click at [400, 170] on div "Familienhotels Panoramica degli hotel" at bounding box center [307, 172] width 189 height 80
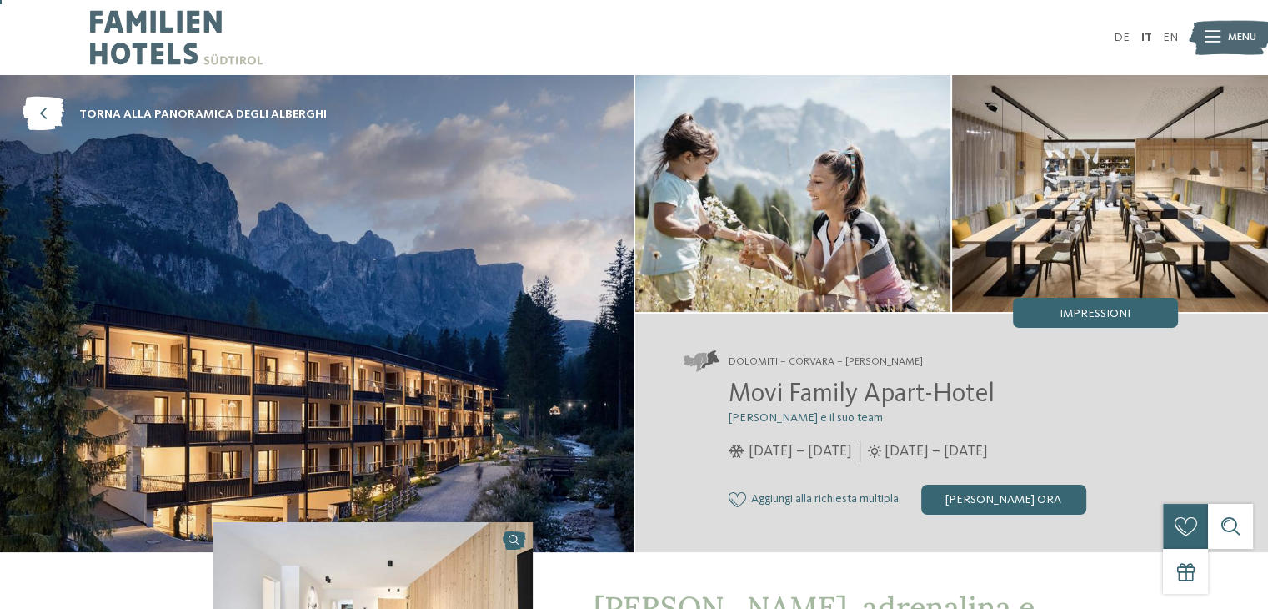
scroll to position [83, 0]
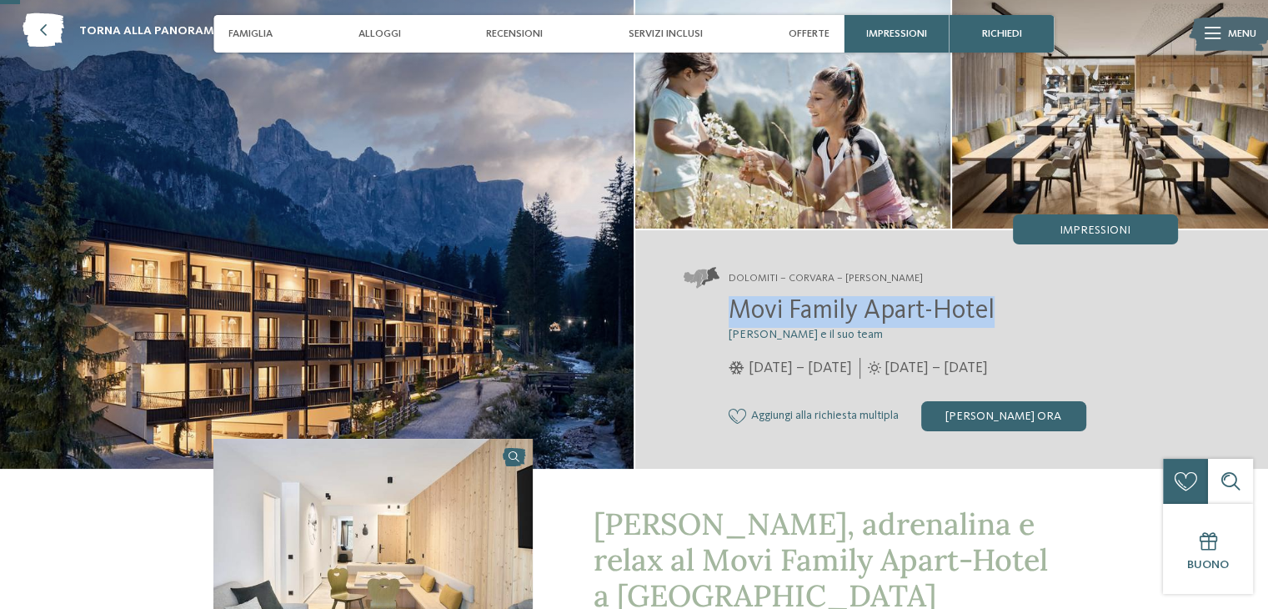
drag, startPoint x: 958, startPoint y: 304, endPoint x: 701, endPoint y: 311, distance: 256.8
click at [701, 311] on div "Movi Family Apart-Hotel [PERSON_NAME] e il suo team [DATE] – [DATE]" at bounding box center [931, 363] width 494 height 134
copy span "Movi Family Apart-Hotel"
